Goal: Navigation & Orientation: Understand site structure

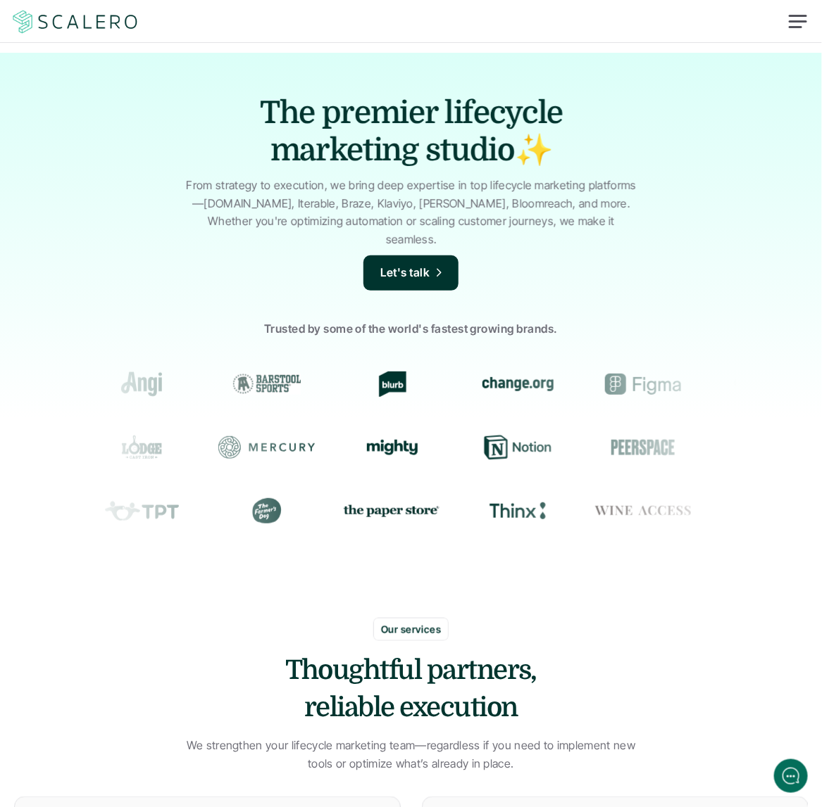
click at [638, 91] on div "The premier lifecycle marketing studio✨ From strategy to execution, we bring de…" at bounding box center [411, 330] width 822 height 555
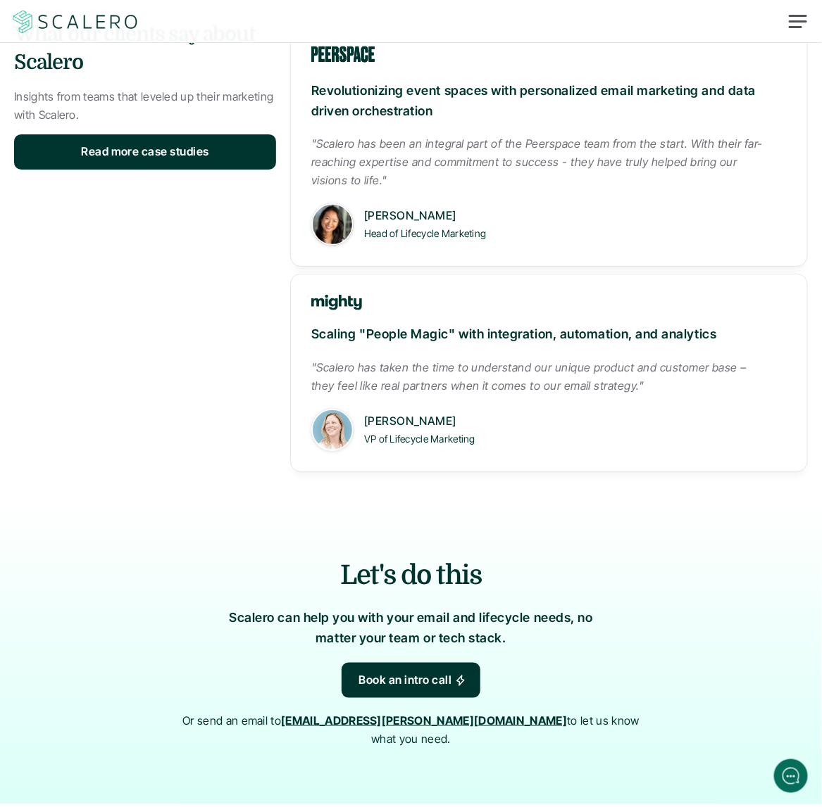
scroll to position [1981, 0]
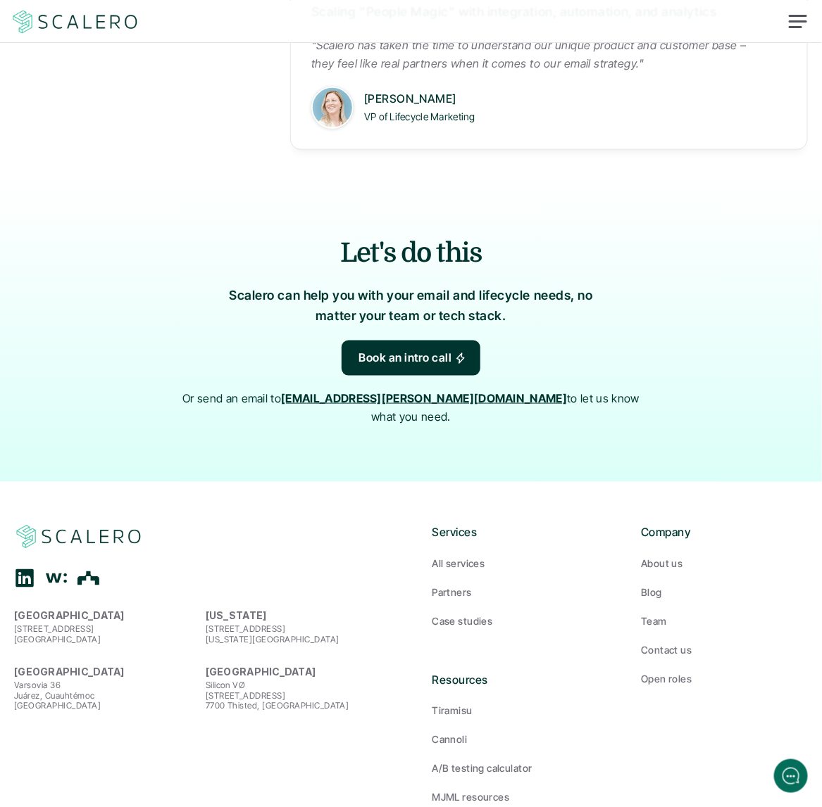
click at [289, 235] on h2 "Let's do this" at bounding box center [410, 252] width 709 height 37
click at [25, 568] on icon at bounding box center [24, 578] width 21 height 21
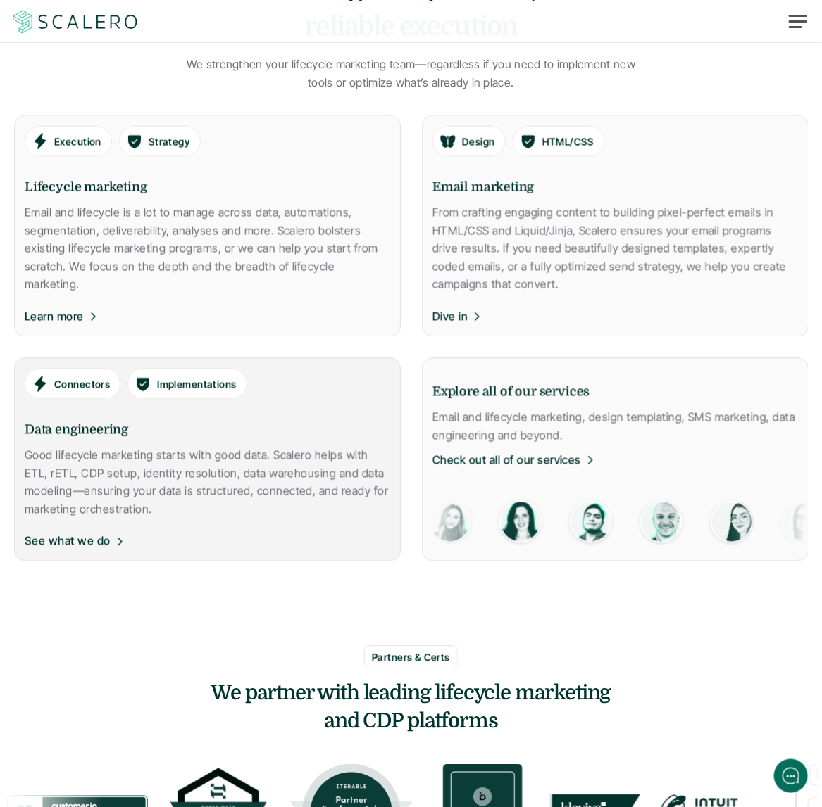
scroll to position [0, 0]
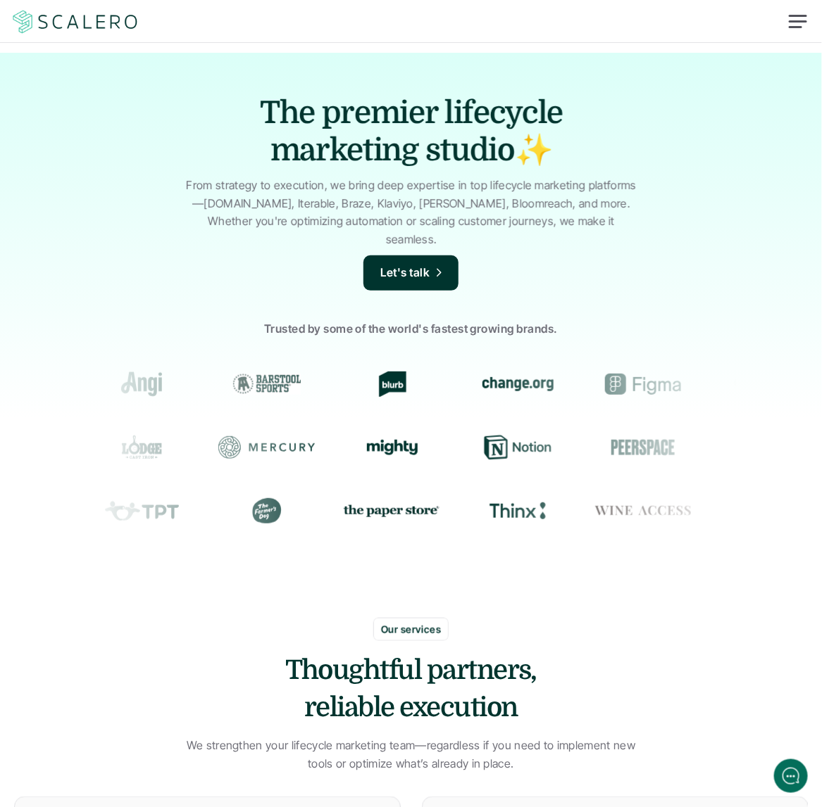
click at [258, 194] on p "From strategy to execution, we bring deep expertise in top lifecycle marketing …" at bounding box center [411, 213] width 458 height 72
drag, startPoint x: 572, startPoint y: 46, endPoint x: 572, endPoint y: 37, distance: 9.2
click at [572, 46] on section "The premier lifecycle marketing studio✨ From strategy to execution, we bring de…" at bounding box center [411, 309] width 822 height 618
click at [341, 51] on section "The premier lifecycle marketing studio✨ From strategy to execution, we bring de…" at bounding box center [411, 309] width 822 height 618
